Goal: Task Accomplishment & Management: Use online tool/utility

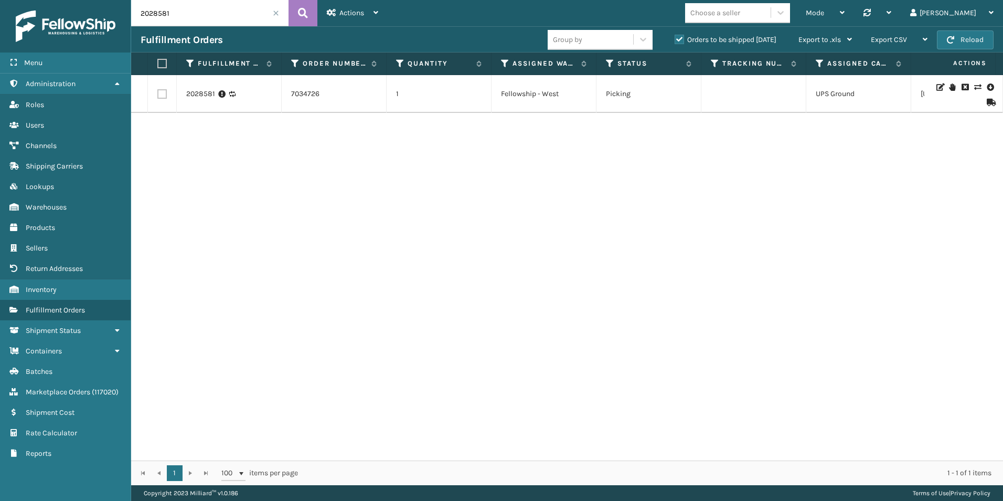
click at [274, 14] on span at bounding box center [276, 13] width 6 height 6
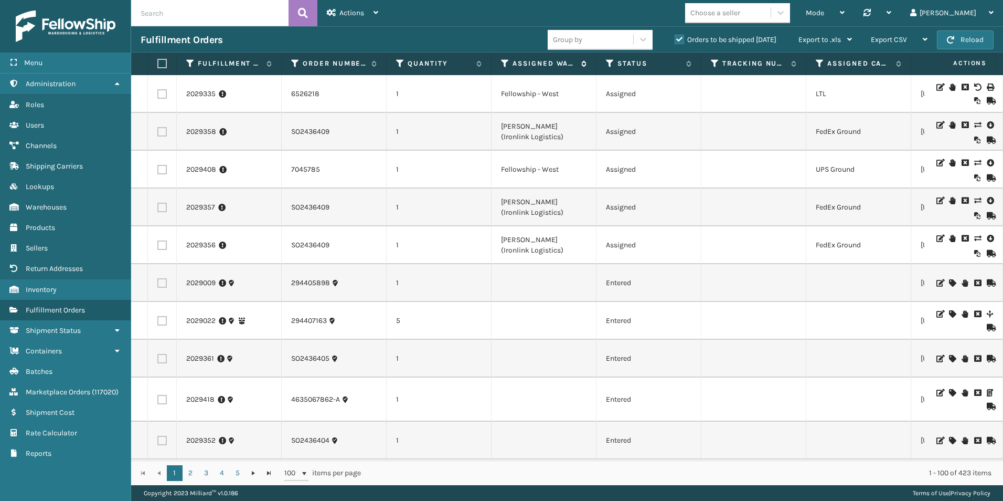
click at [506, 63] on icon at bounding box center [505, 63] width 8 height 9
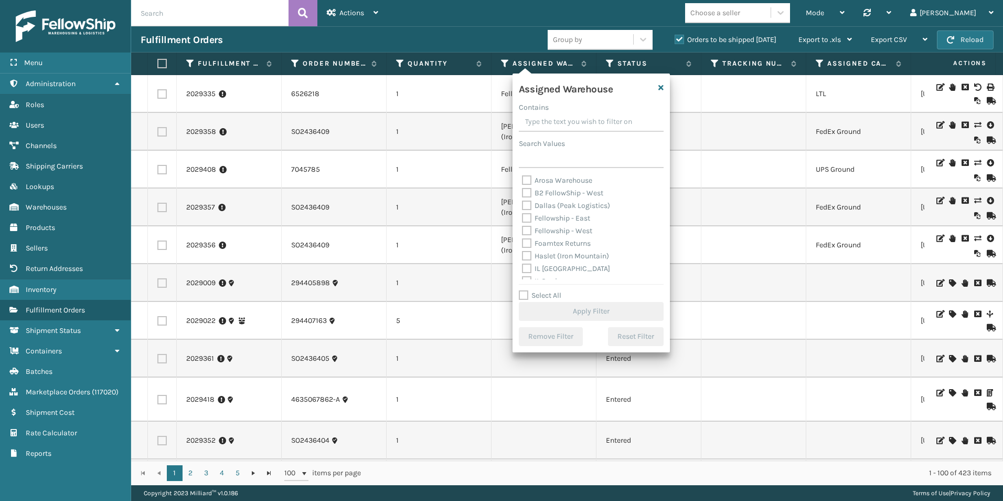
click at [526, 230] on label "Fellowship - West" at bounding box center [557, 230] width 70 height 9
click at [523, 230] on input "Fellowship - West" at bounding box center [522, 228] width 1 height 7
checkbox input "true"
click at [570, 316] on button "Apply Filter" at bounding box center [591, 311] width 145 height 19
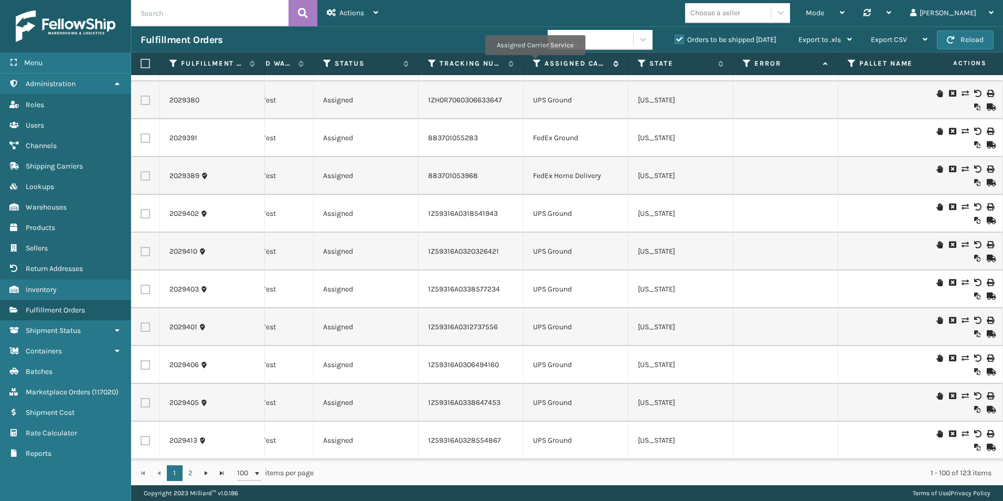
click at [535, 62] on icon at bounding box center [537, 63] width 8 height 9
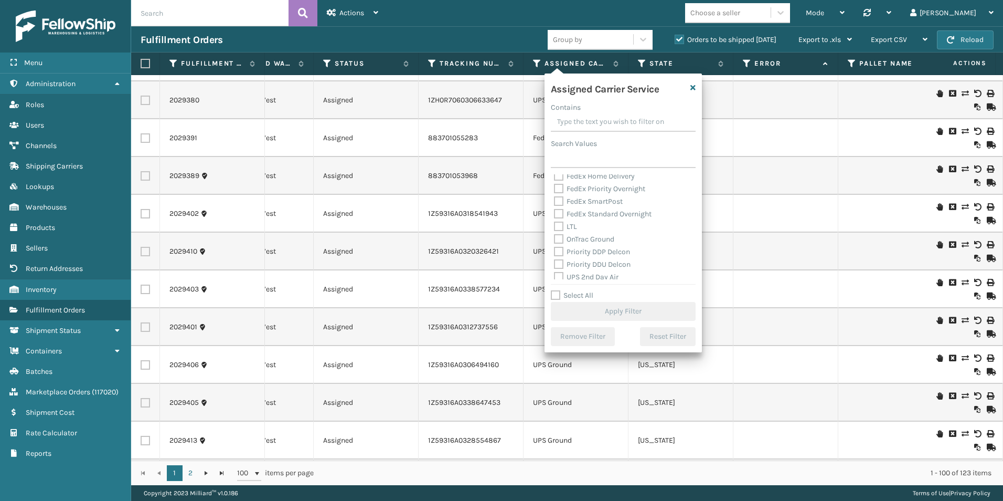
click at [557, 225] on label "LTL" at bounding box center [565, 226] width 23 height 9
click at [555, 225] on input "LTL" at bounding box center [554, 223] width 1 height 7
checkbox input "true"
click at [621, 315] on button "Apply Filter" at bounding box center [623, 311] width 145 height 19
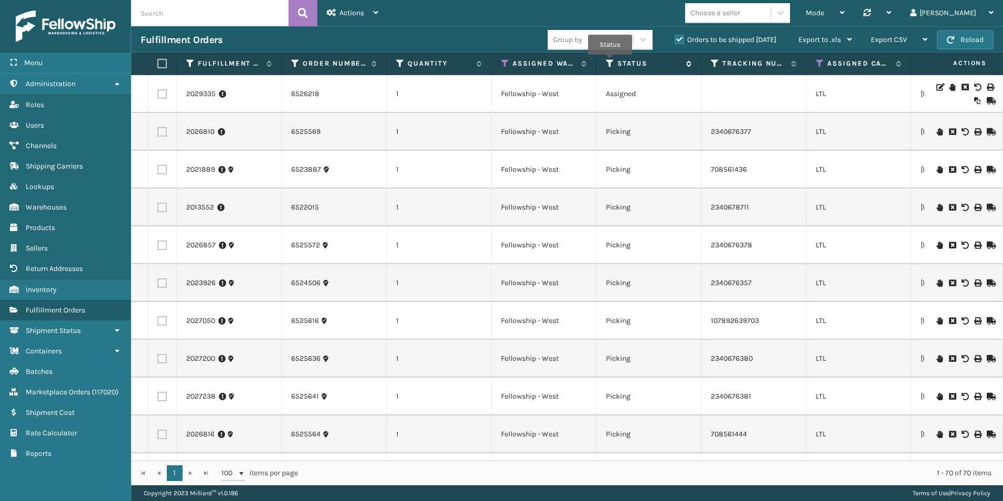
click at [610, 62] on icon at bounding box center [610, 63] width 8 height 9
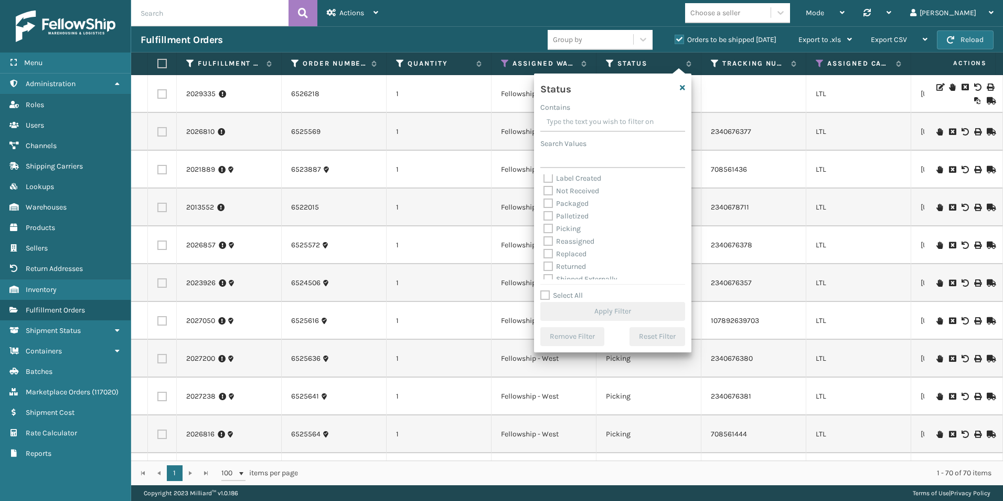
click at [547, 229] on label "Picking" at bounding box center [562, 228] width 37 height 9
click at [544, 229] on input "Picking" at bounding box center [544, 225] width 1 height 7
checkbox input "true"
click at [605, 306] on button "Apply Filter" at bounding box center [612, 311] width 145 height 19
